Goal: Navigation & Orientation: Understand site structure

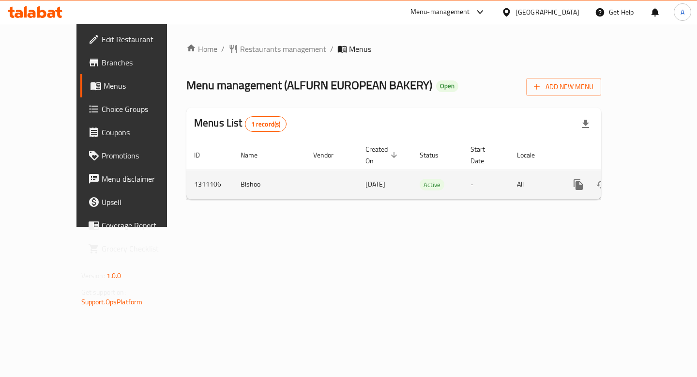
click at [653, 180] on icon "enhanced table" at bounding box center [648, 184] width 9 height 9
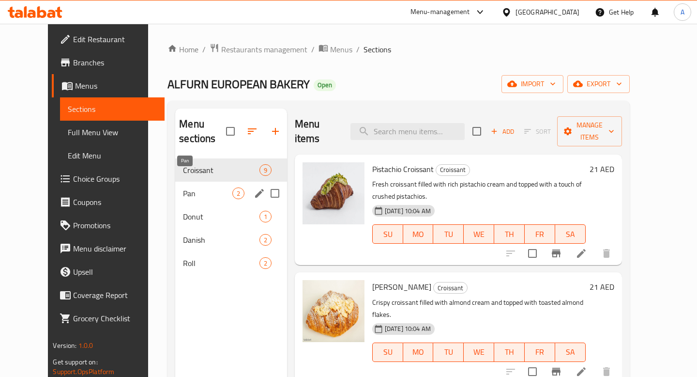
click at [191, 187] on span "Pan" at bounding box center [207, 193] width 49 height 12
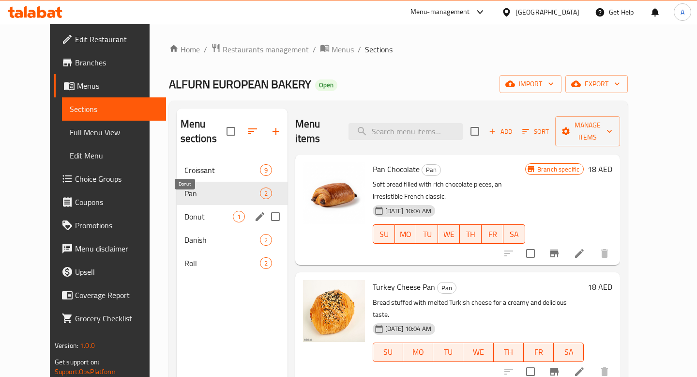
click at [192, 211] on span "Donut" at bounding box center [208, 217] width 48 height 12
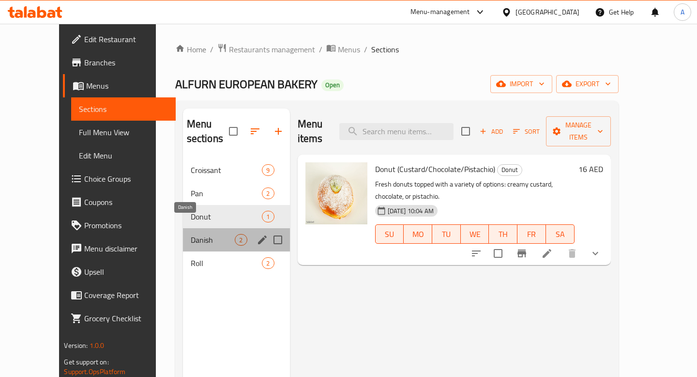
click at [191, 234] on span "Danish" at bounding box center [213, 240] width 45 height 12
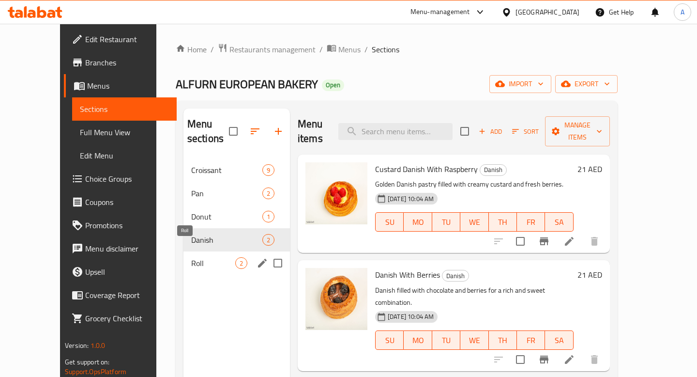
click at [193, 257] on span "Roll" at bounding box center [213, 263] width 44 height 12
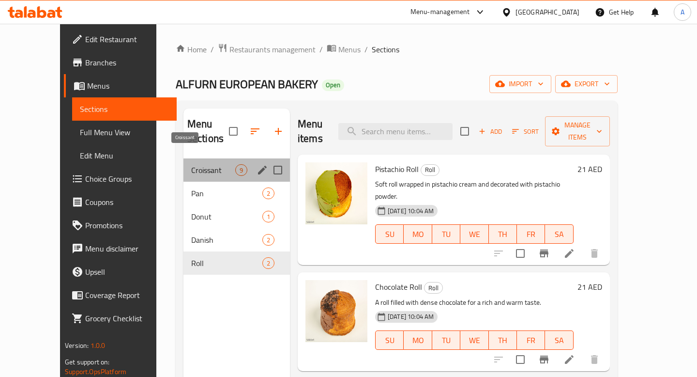
click at [204, 164] on span "Croissant" at bounding box center [213, 170] width 44 height 12
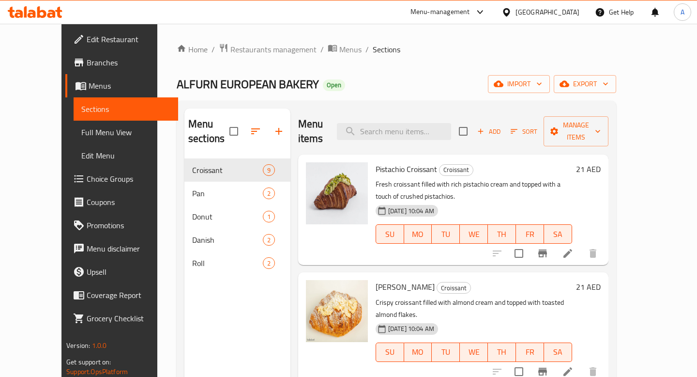
click at [223, 92] on span "ALFURN EUROPEAN BAKERY" at bounding box center [248, 84] width 142 height 22
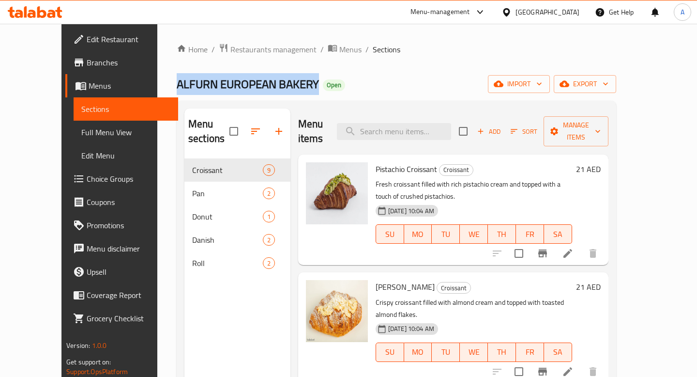
click at [223, 92] on span "ALFURN EUROPEAN BAKERY" at bounding box center [248, 84] width 142 height 22
copy span "ALFURN EUROPEAN BAKERY"
